Goal: Navigation & Orientation: Find specific page/section

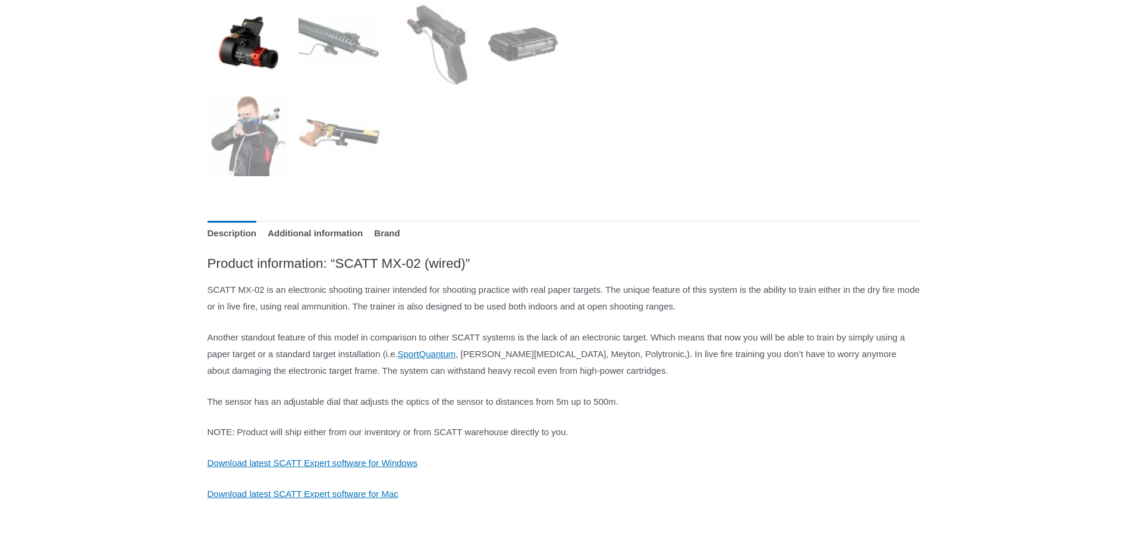
scroll to position [535, 0]
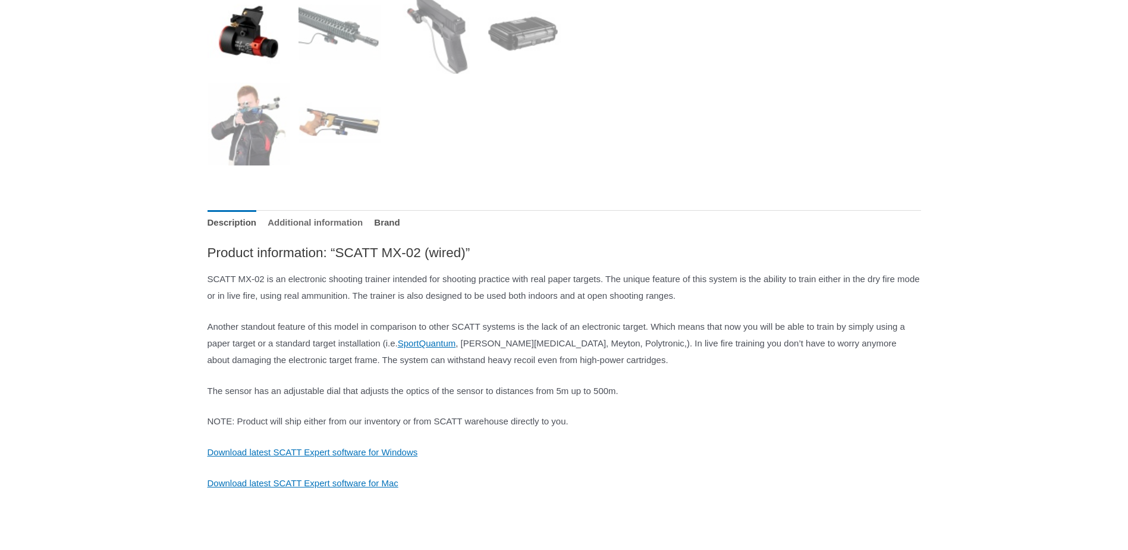
click at [311, 218] on link "Additional information" at bounding box center [315, 223] width 95 height 26
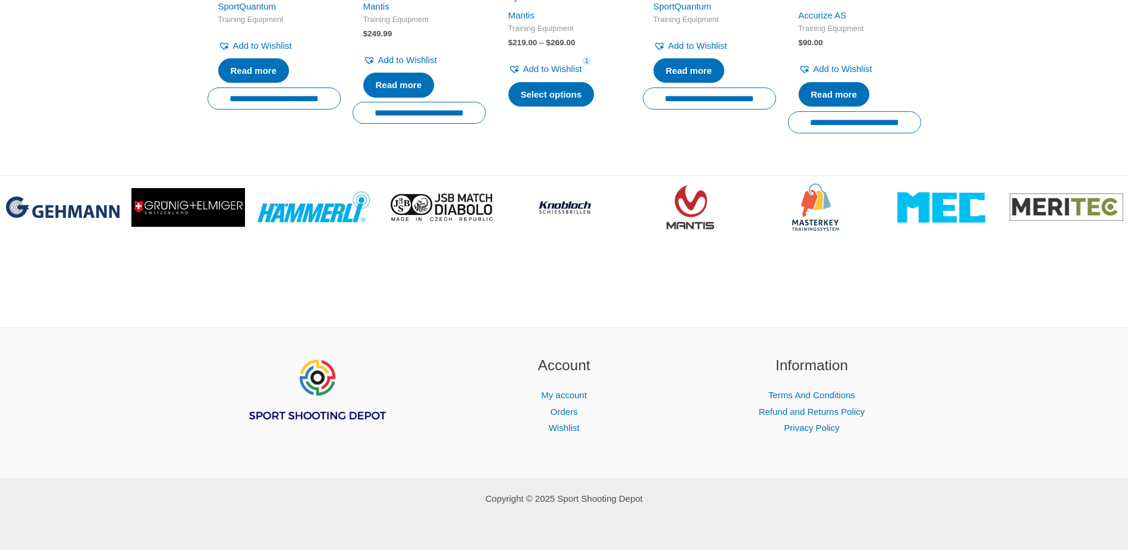
scroll to position [1827, 0]
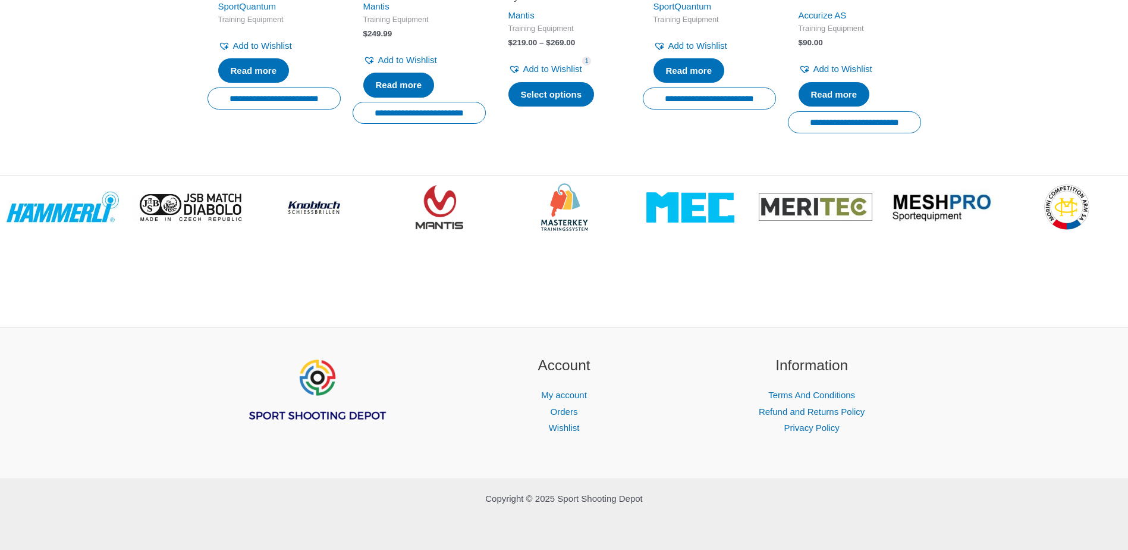
click at [318, 415] on img "Footer Widget 1" at bounding box center [316, 390] width 143 height 71
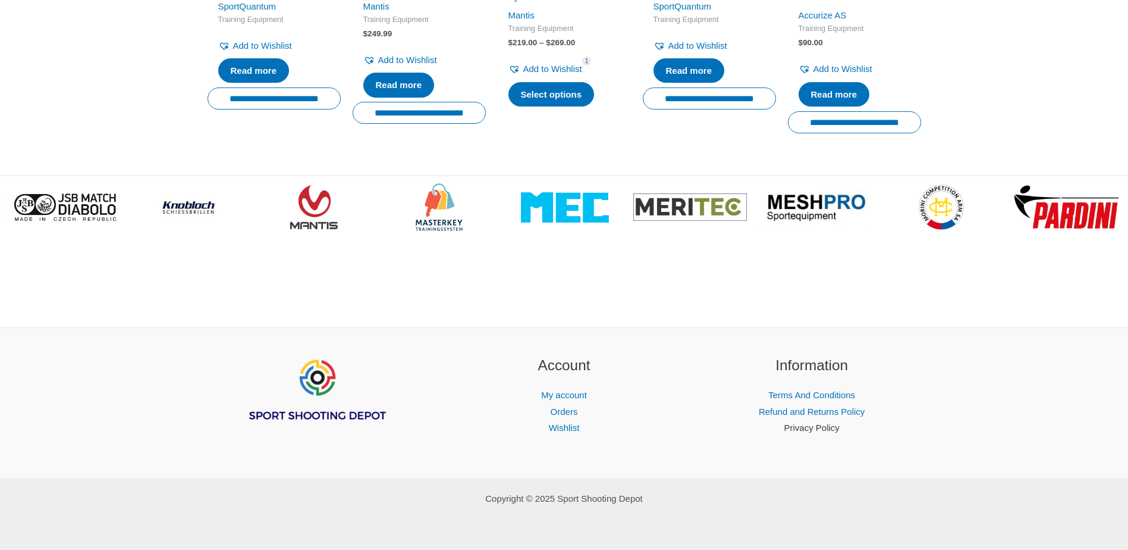
click at [813, 426] on link "Privacy Policy" at bounding box center [811, 427] width 55 height 10
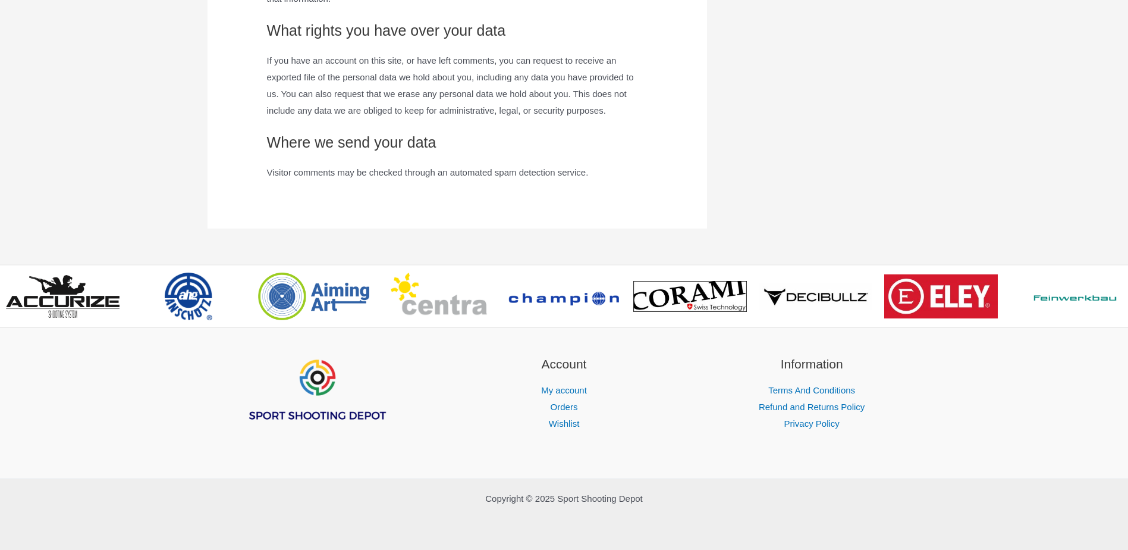
scroll to position [1291, 0]
click at [1118, 293] on span ">" at bounding box center [1117, 287] width 12 height 12
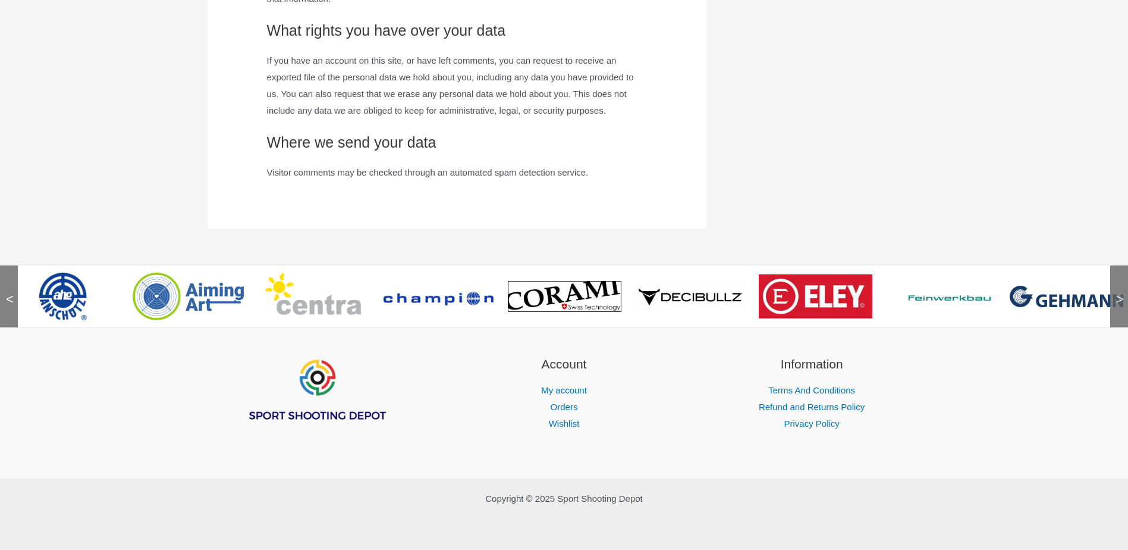
click at [1118, 293] on span ">" at bounding box center [1117, 287] width 12 height 12
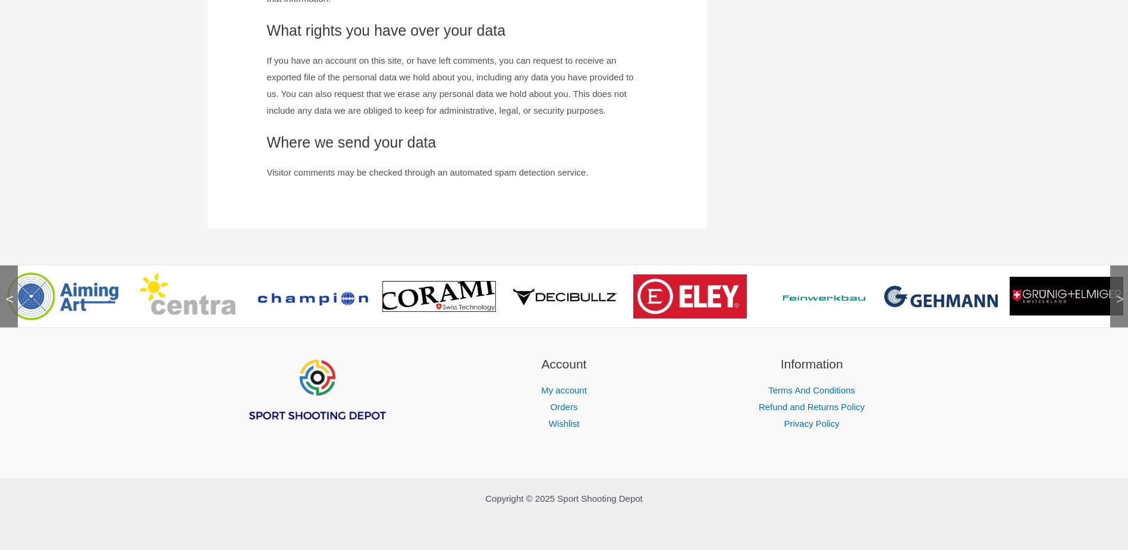
click at [1118, 293] on span ">" at bounding box center [1117, 287] width 12 height 12
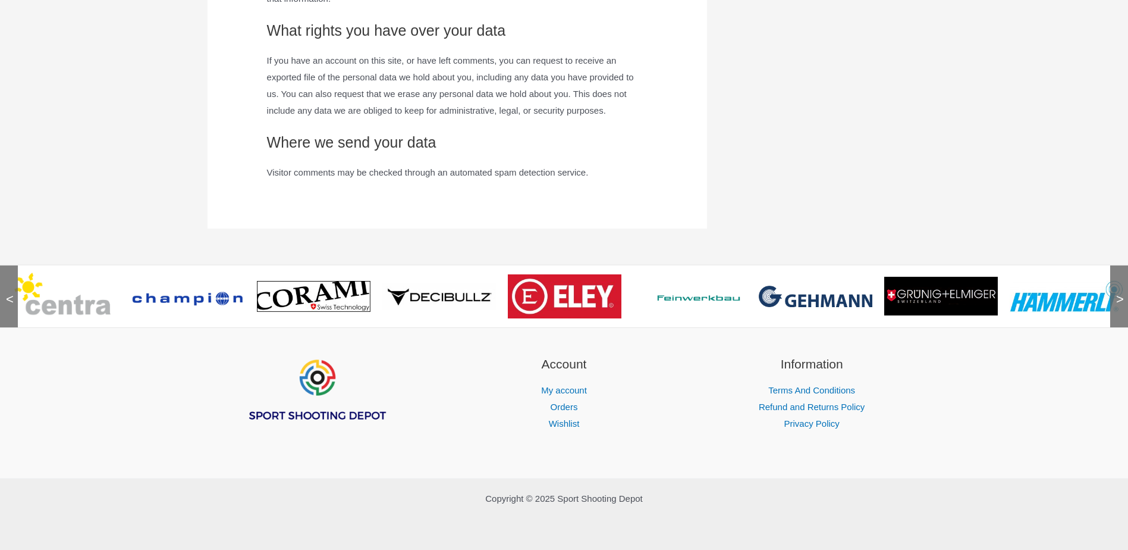
click at [1118, 293] on span ">" at bounding box center [1117, 287] width 12 height 12
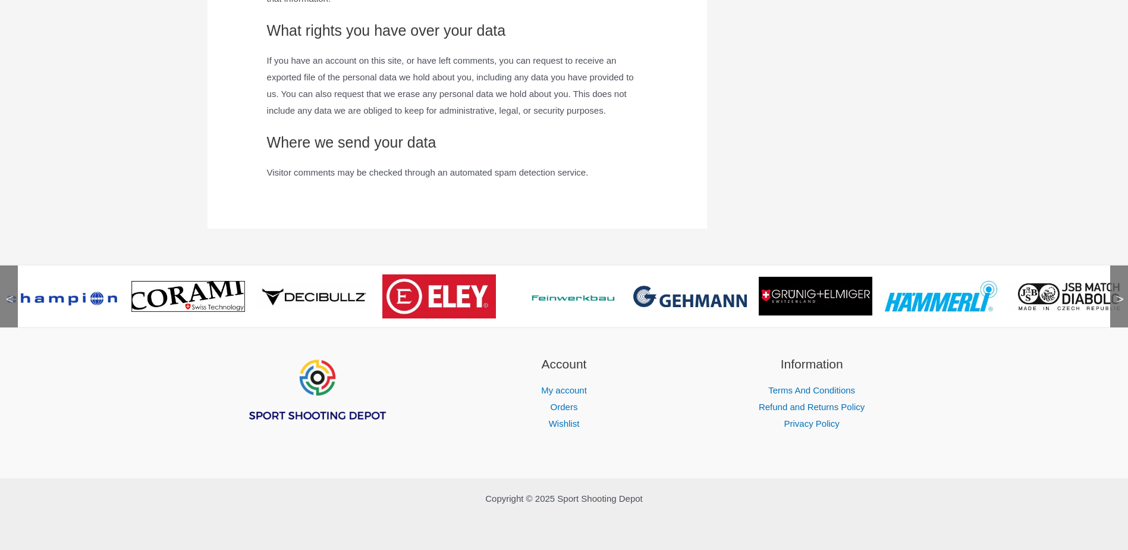
click at [1118, 293] on span ">" at bounding box center [1117, 287] width 12 height 12
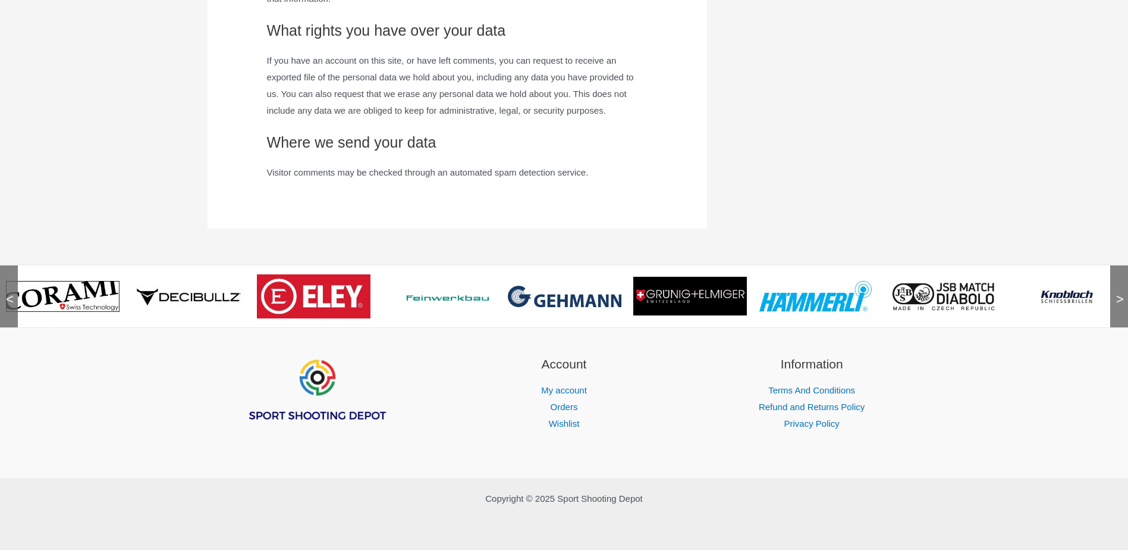
click at [1118, 293] on span ">" at bounding box center [1117, 287] width 12 height 12
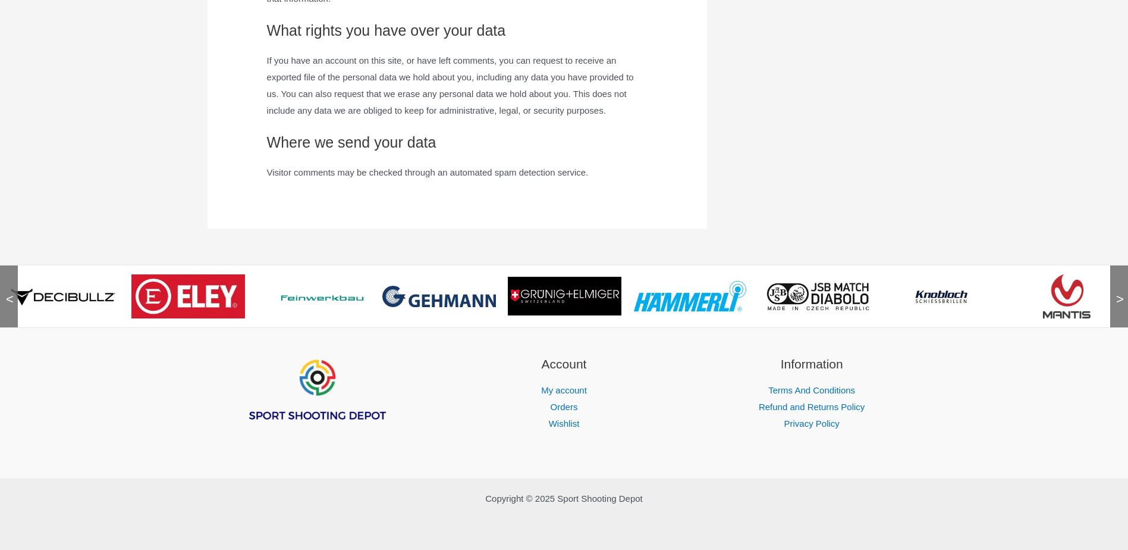
click at [1118, 293] on span ">" at bounding box center [1117, 287] width 12 height 12
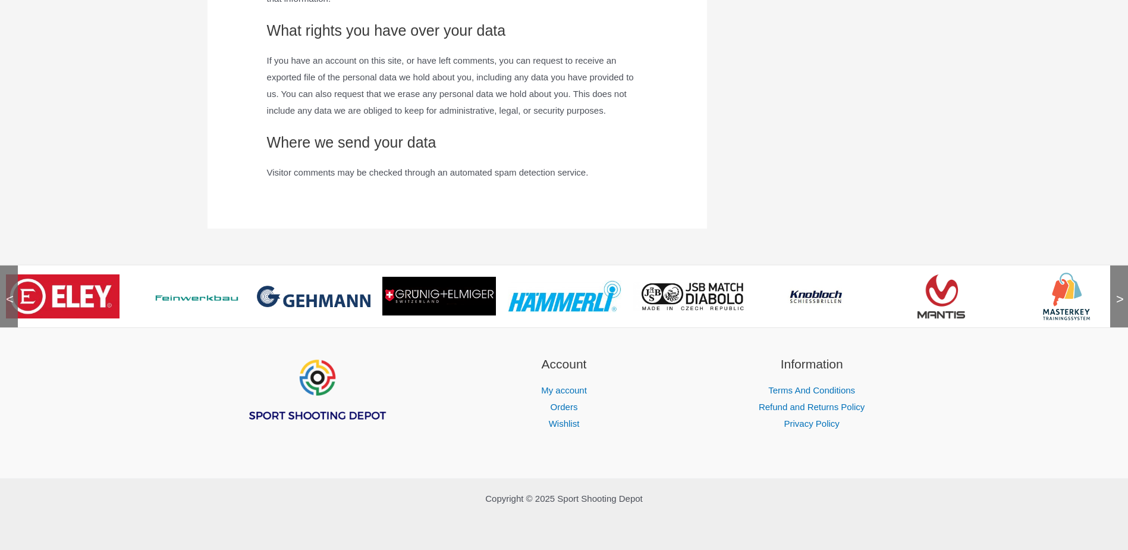
click at [1118, 293] on span ">" at bounding box center [1117, 287] width 12 height 12
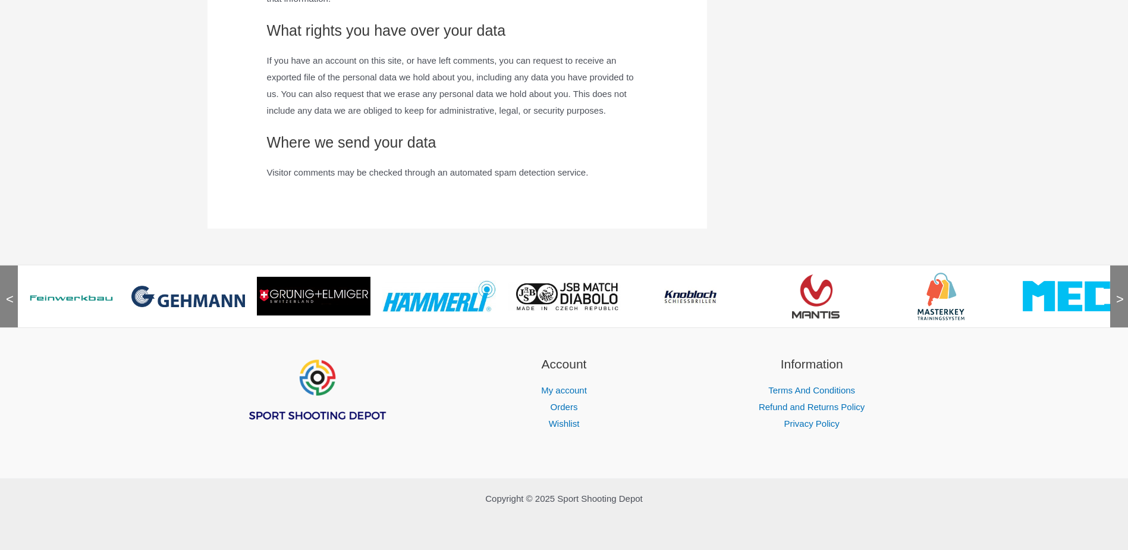
click at [1118, 293] on span ">" at bounding box center [1117, 287] width 12 height 12
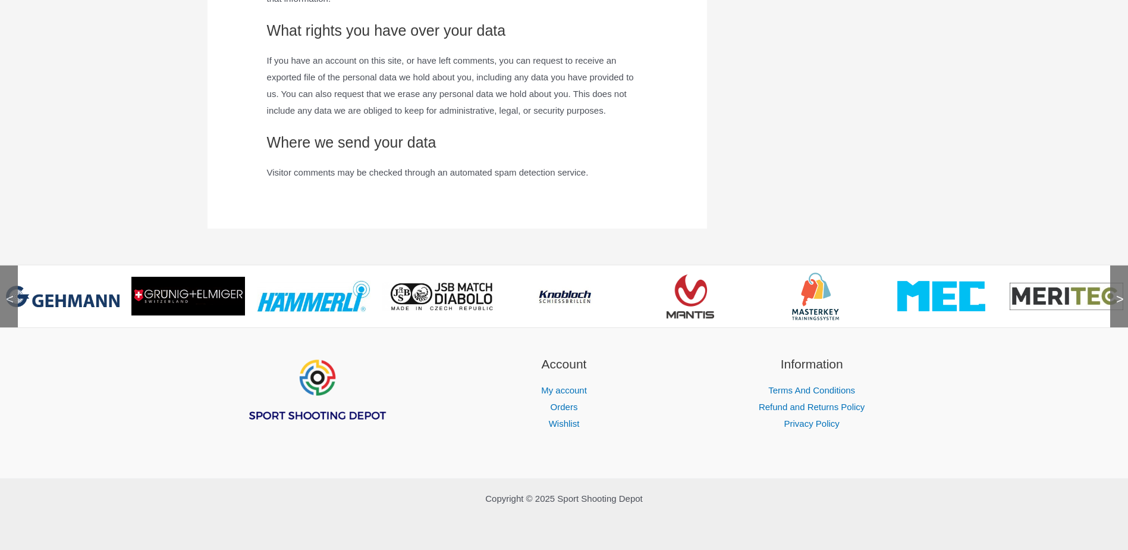
click at [928, 299] on img at bounding box center [942, 296] width 88 height 30
click at [926, 299] on img at bounding box center [942, 296] width 88 height 30
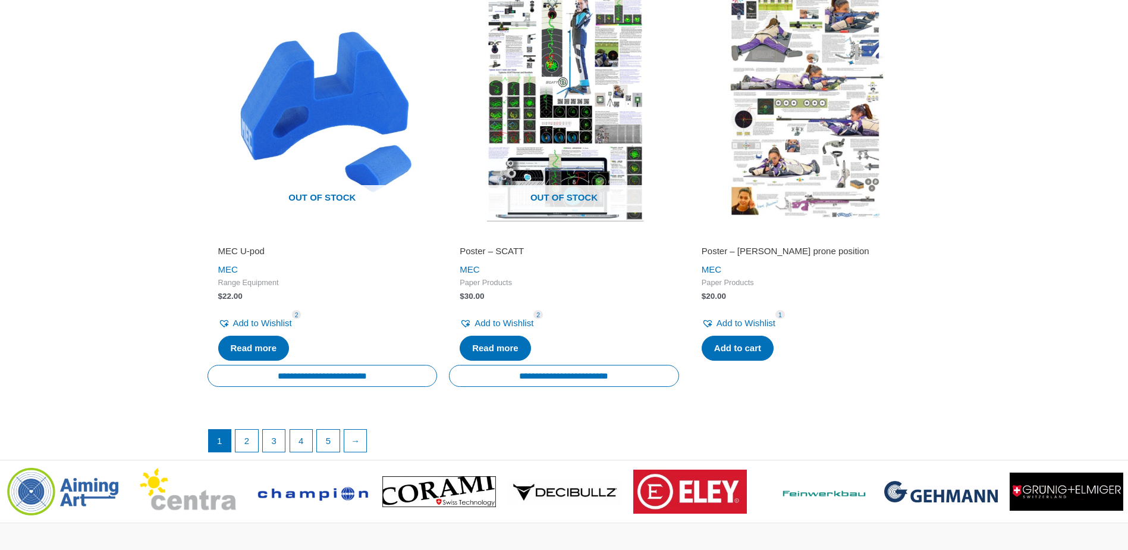
scroll to position [2209, 0]
